Goal: Check status: Check status

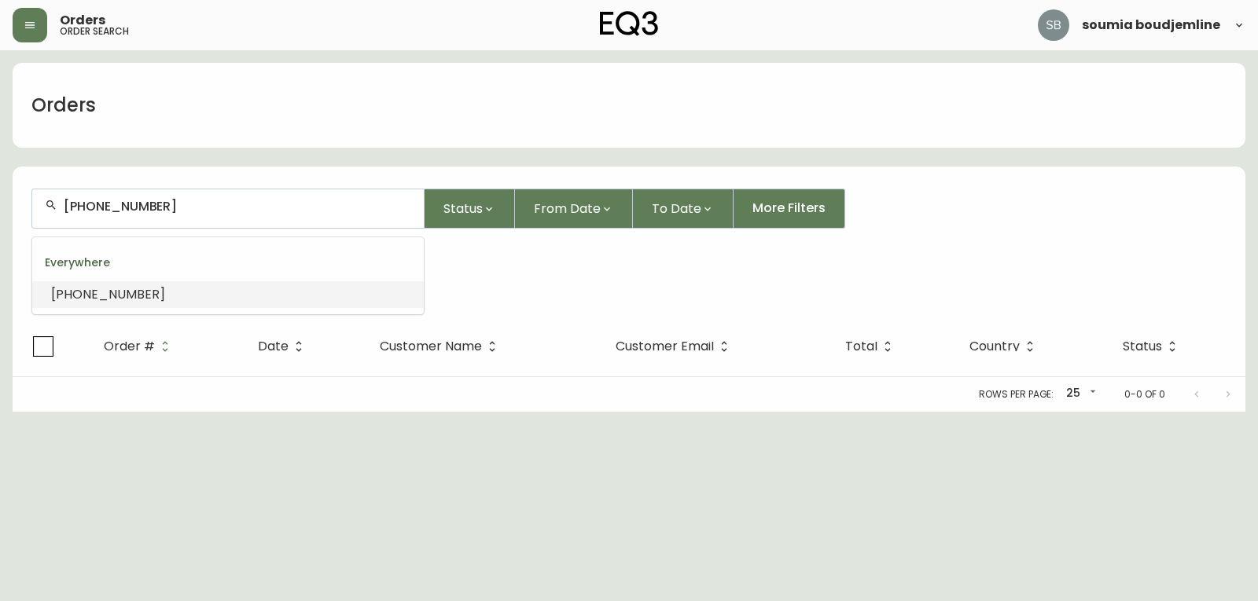
drag, startPoint x: 171, startPoint y: 207, endPoint x: 6, endPoint y: 163, distance: 170.6
click at [0, 171] on main "Orders [PHONE_NUMBER] Status From Date To Date More Filters Everywhere [PHONE_N…" at bounding box center [629, 231] width 1258 height 362
type input "4134490"
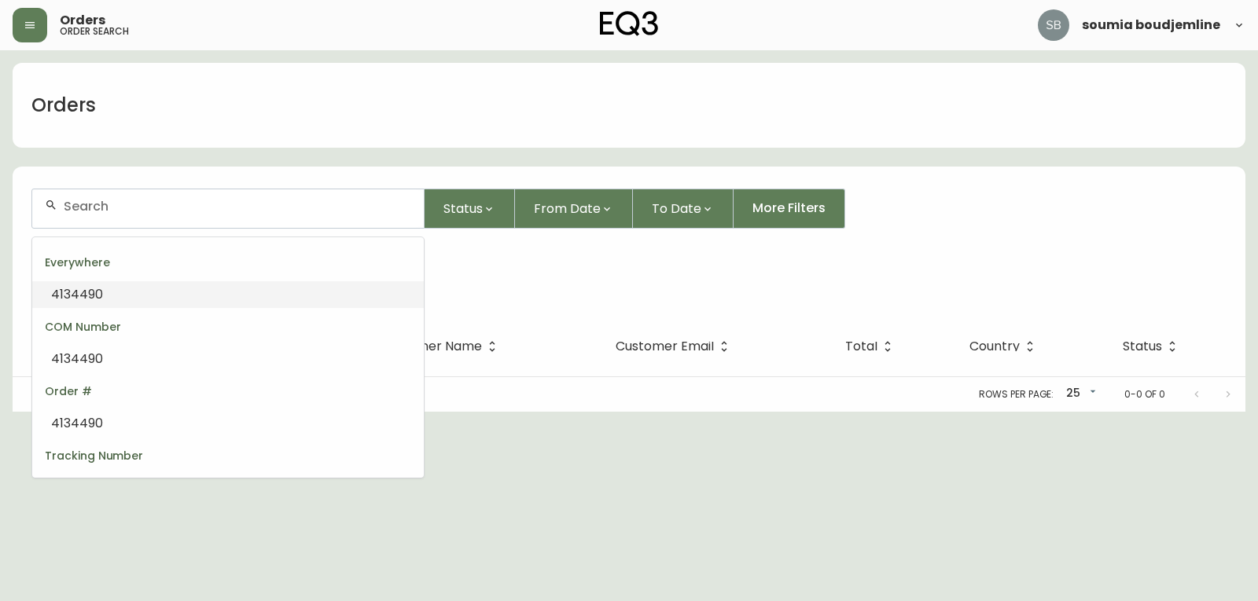
click at [119, 293] on li "4134490" at bounding box center [227, 294] width 391 height 27
type input "4134490"
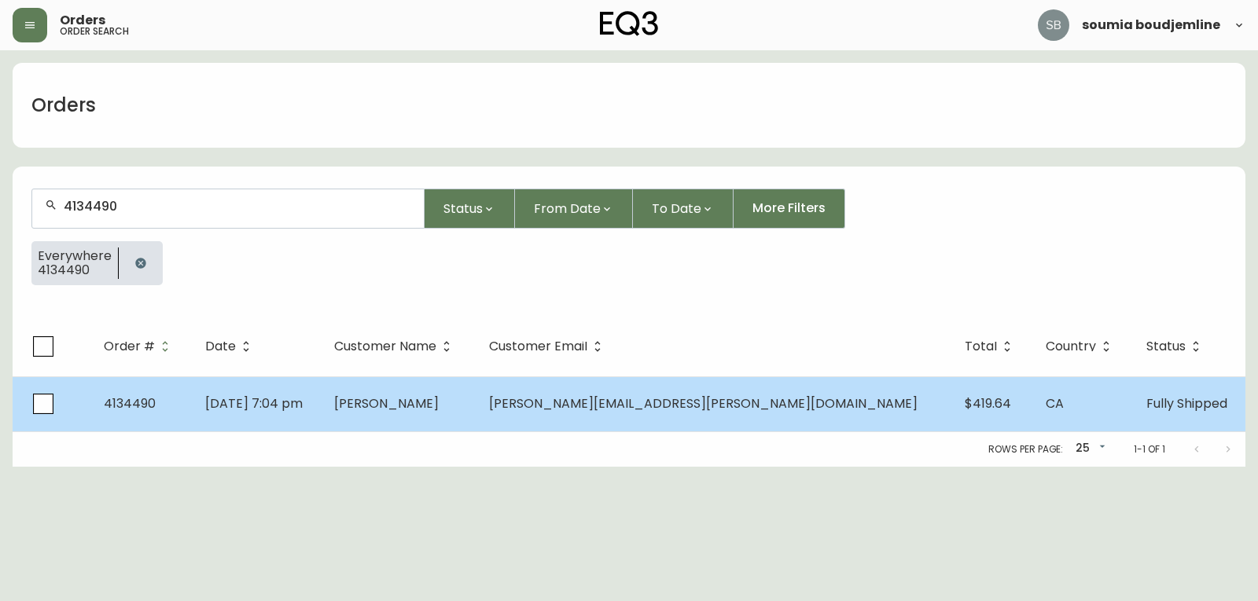
click at [439, 411] on span "[PERSON_NAME]" at bounding box center [386, 404] width 105 height 18
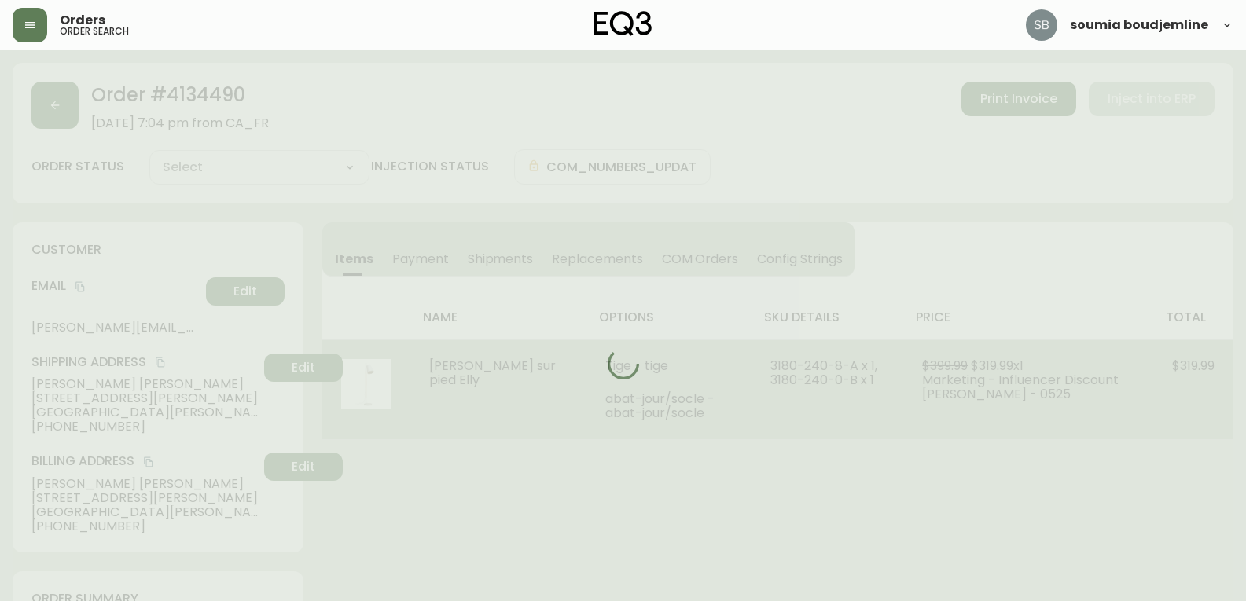
type input "Fully Shipped"
select select "FULLY_SHIPPED"
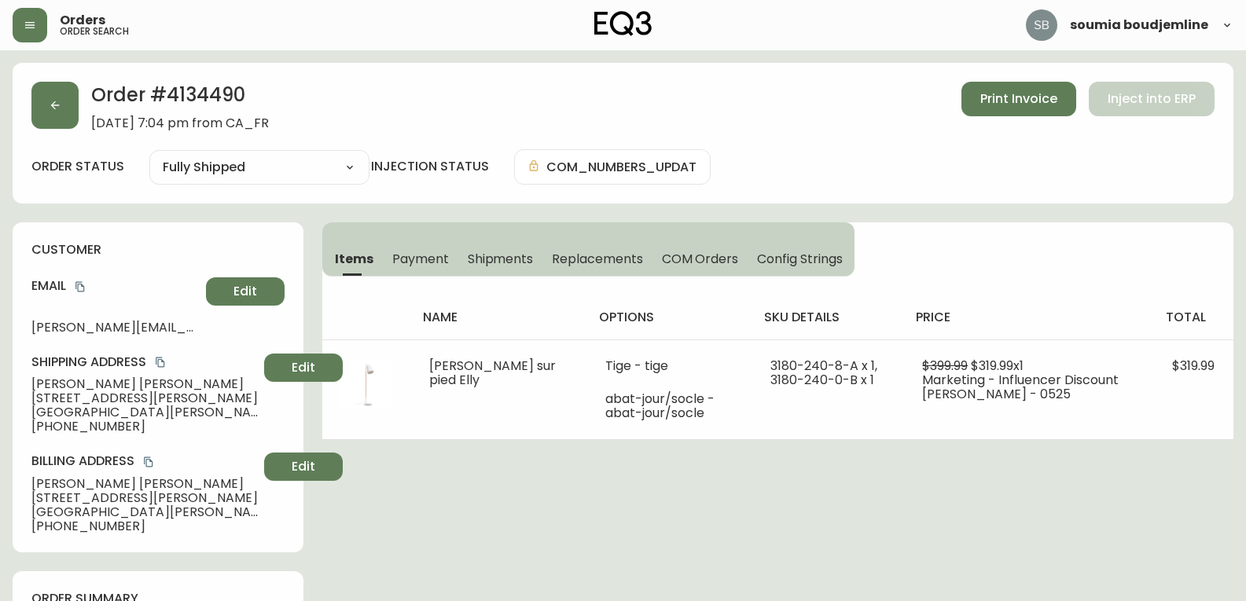
click at [87, 326] on span "[PERSON_NAME][EMAIL_ADDRESS][PERSON_NAME][DOMAIN_NAME]" at bounding box center [115, 328] width 168 height 14
drag, startPoint x: 201, startPoint y: 329, endPoint x: 4, endPoint y: 326, distance: 197.3
copy span "[PERSON_NAME][EMAIL_ADDRESS][PERSON_NAME]."
drag, startPoint x: 130, startPoint y: 388, endPoint x: 28, endPoint y: 382, distance: 102.4
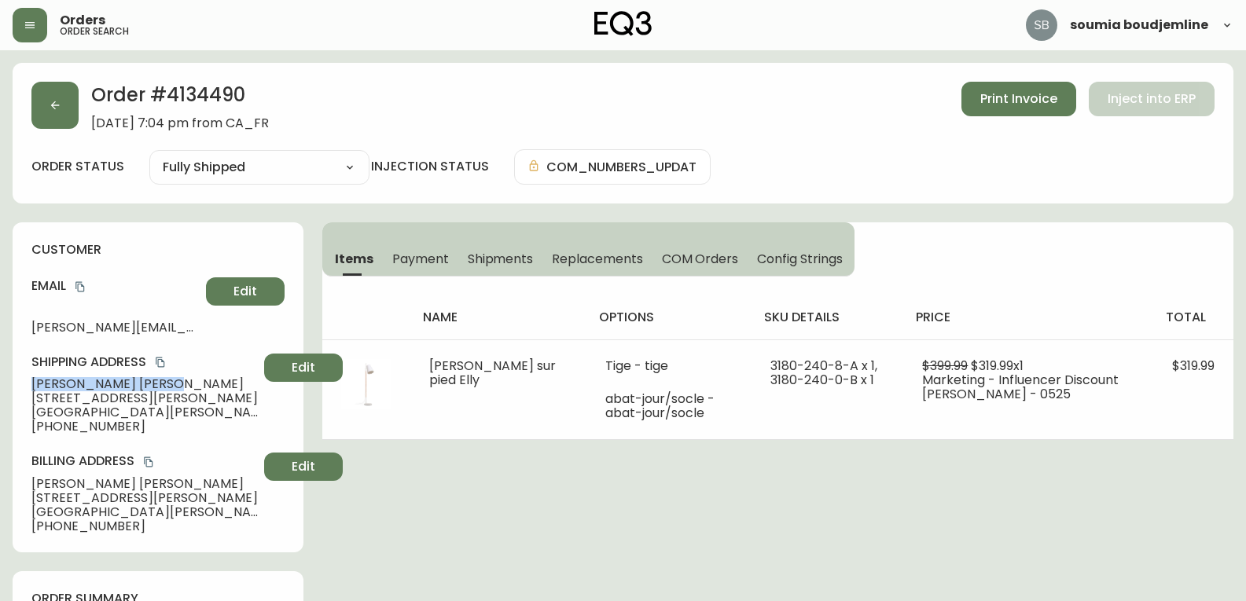
click at [28, 382] on div "customer Email [PERSON_NAME][EMAIL_ADDRESS][PERSON_NAME][DOMAIN_NAME] Edit Ship…" at bounding box center [158, 387] width 291 height 330
copy span "[PERSON_NAME]"
click at [82, 441] on div "customer Email [PERSON_NAME][EMAIL_ADDRESS][PERSON_NAME][DOMAIN_NAME] Edit Ship…" at bounding box center [158, 387] width 291 height 330
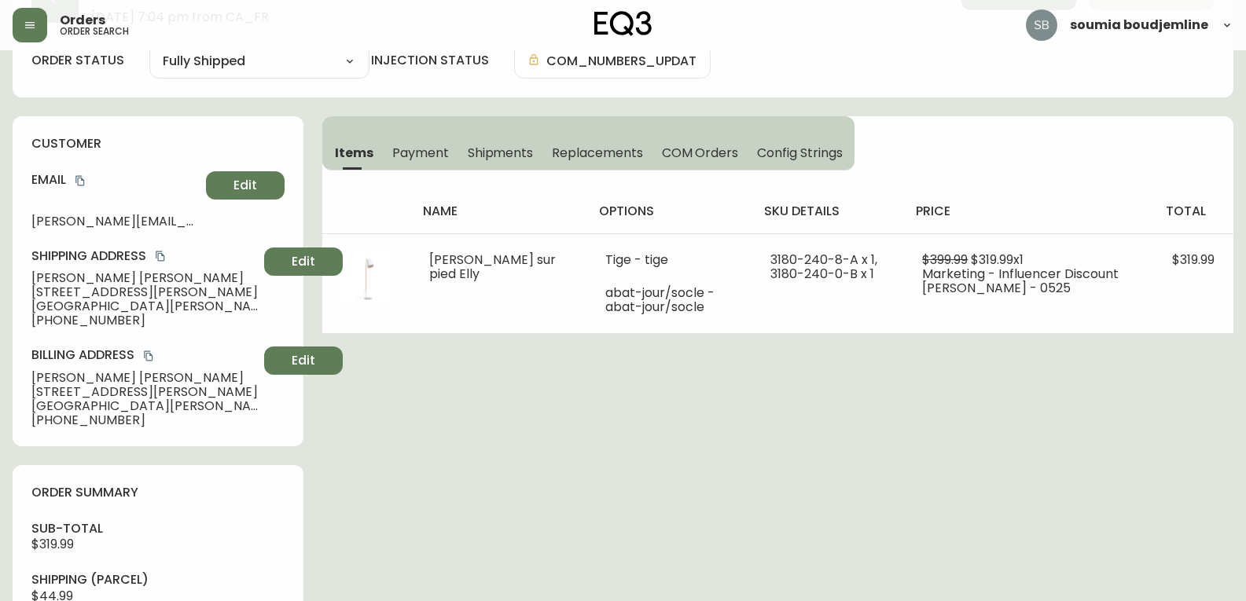
scroll to position [79, 0]
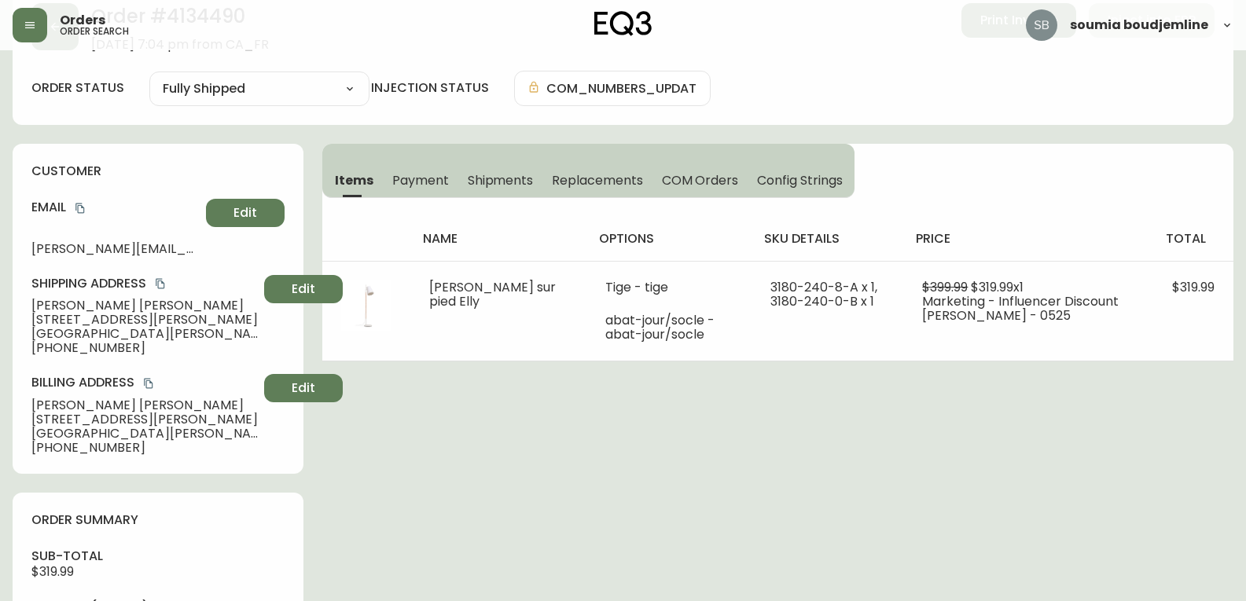
click at [483, 181] on span "Shipments" at bounding box center [501, 180] width 66 height 17
